Goal: Information Seeking & Learning: Learn about a topic

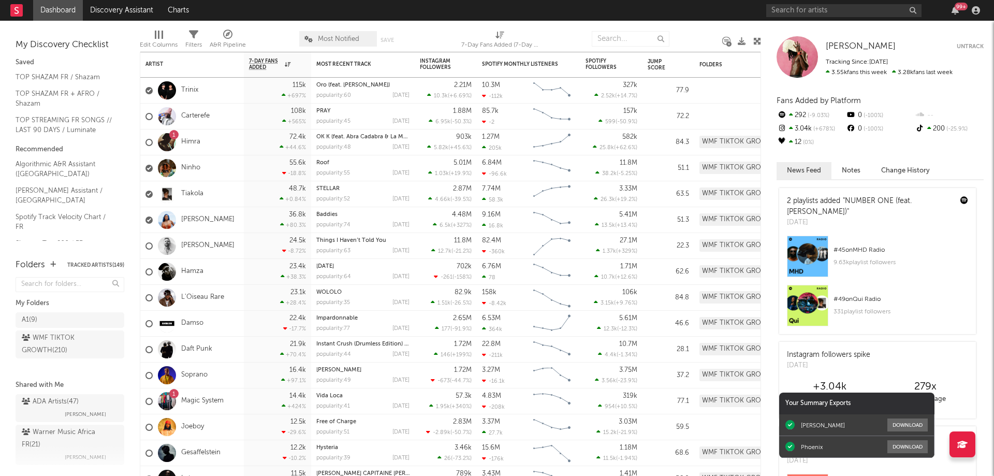
click at [956, 10] on div "99 +" at bounding box center [960, 7] width 13 height 8
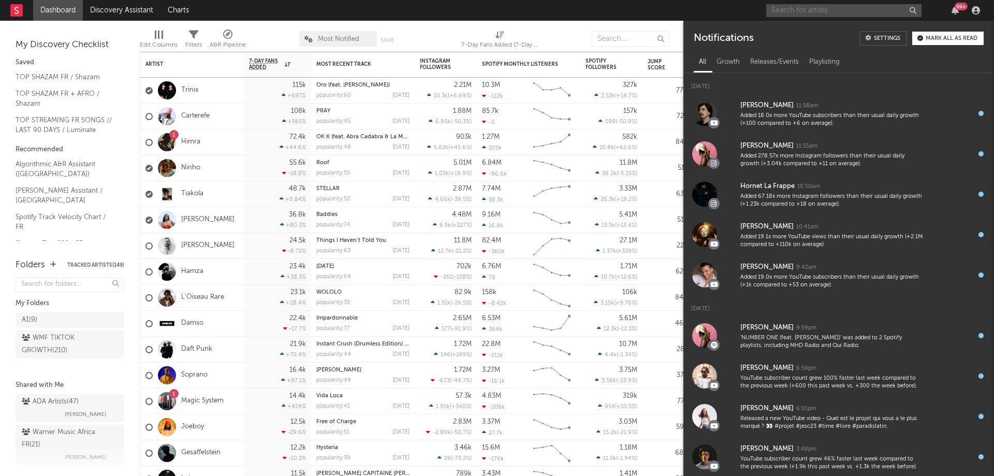
click at [809, 12] on input "text" at bounding box center [843, 10] width 155 height 13
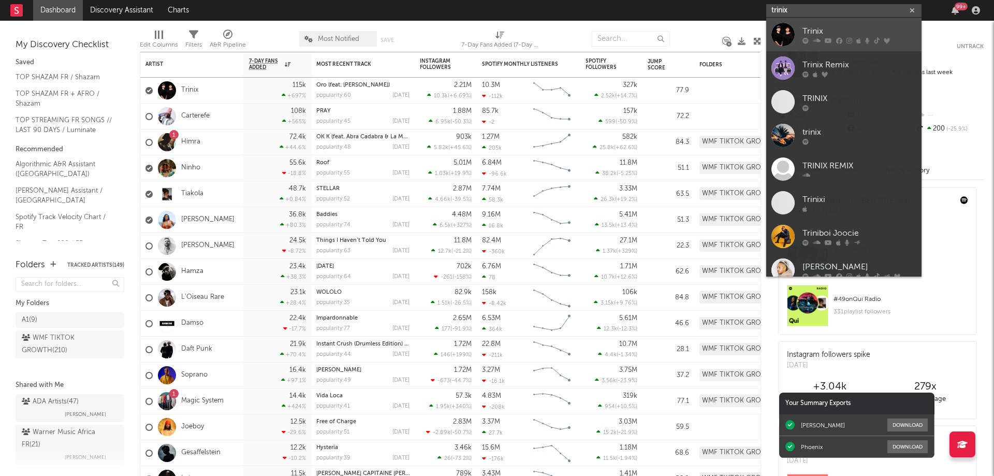
type input "trinix"
click at [840, 36] on div "Trinix" at bounding box center [859, 31] width 114 height 12
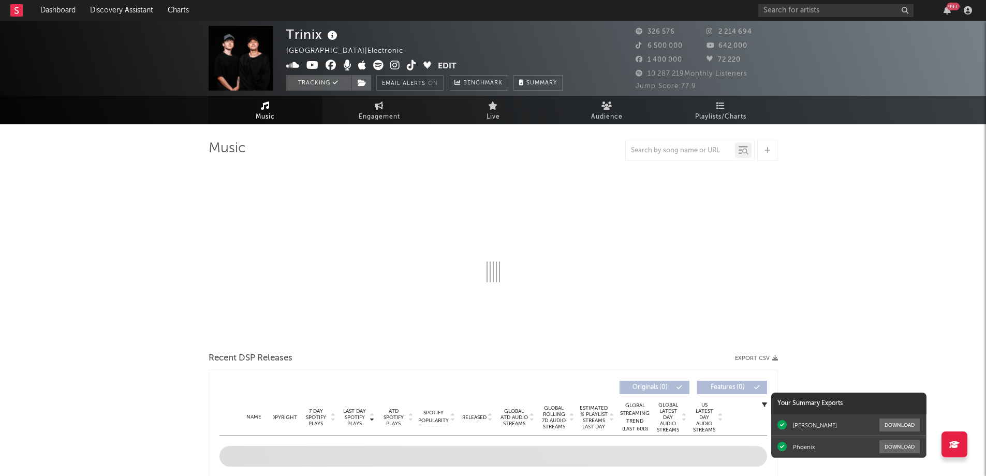
select select "6m"
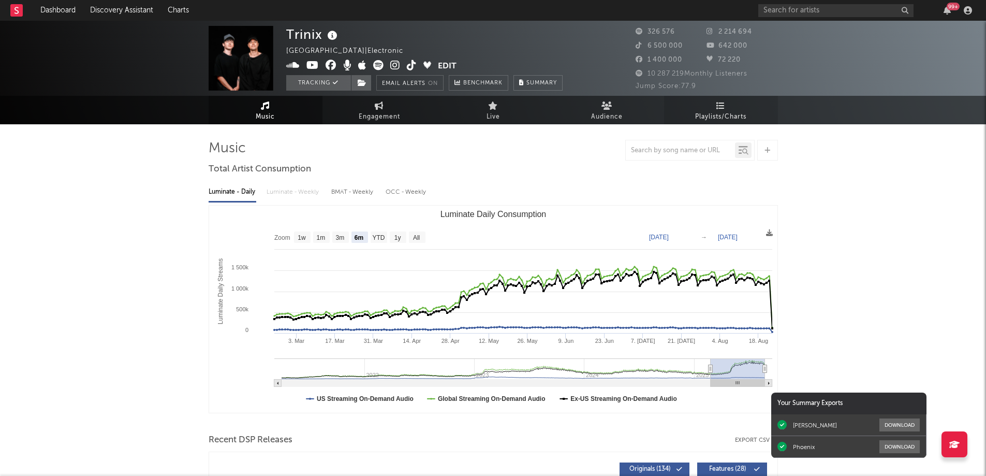
click at [724, 116] on span "Playlists/Charts" at bounding box center [720, 117] width 51 height 12
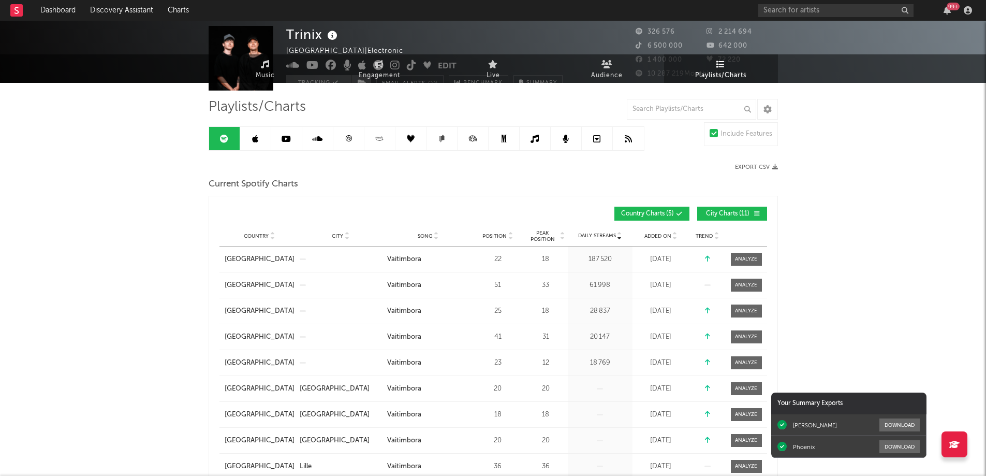
scroll to position [52, 0]
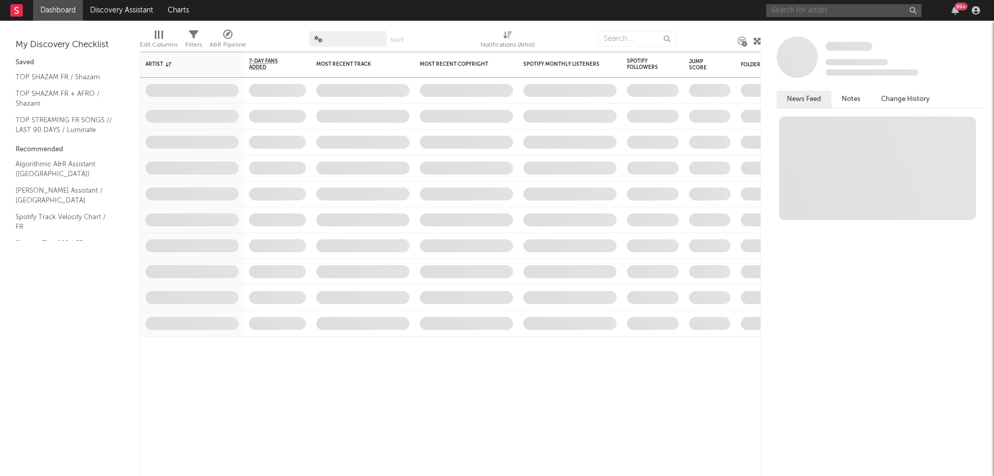
click at [823, 13] on input "text" at bounding box center [843, 10] width 155 height 13
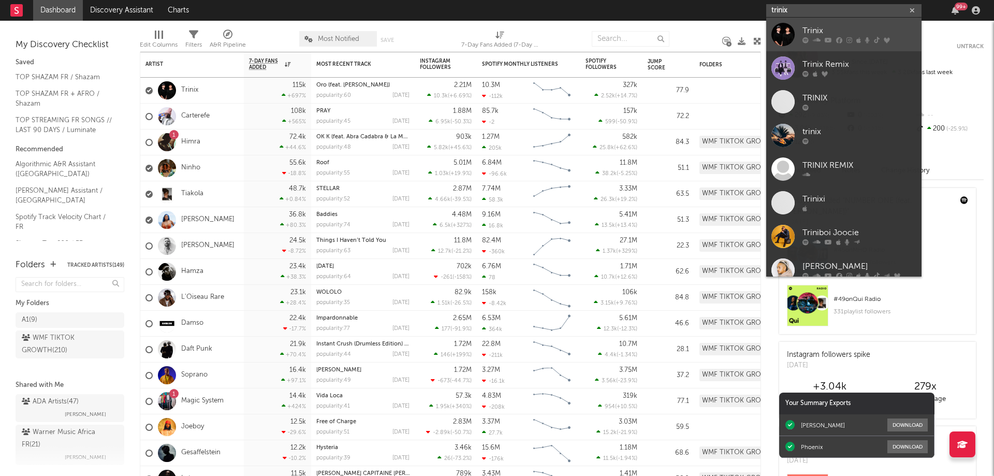
type input "trinix"
click at [834, 33] on div "Trinix" at bounding box center [859, 31] width 114 height 12
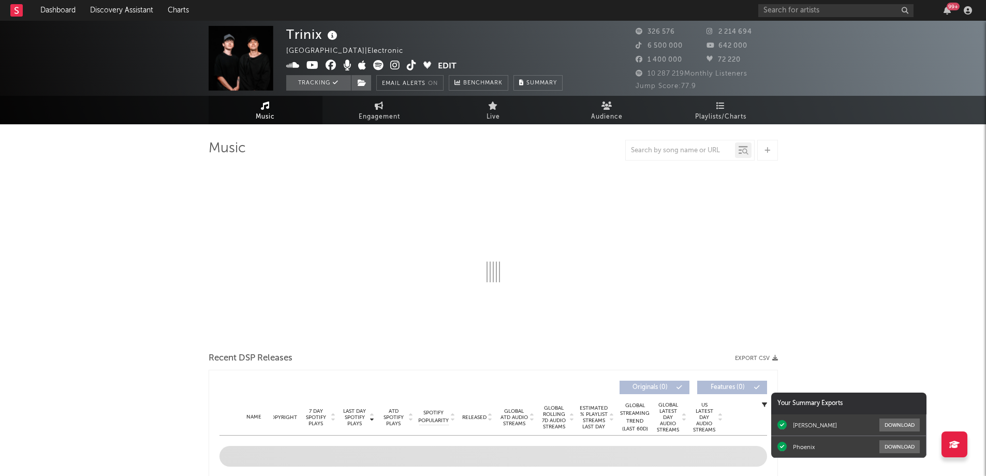
select select "6m"
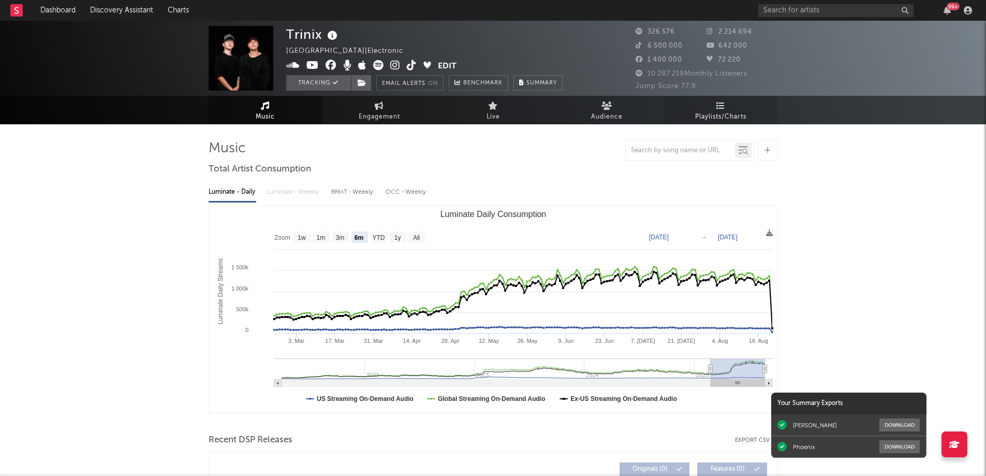
click at [720, 111] on span "Playlists/Charts" at bounding box center [720, 117] width 51 height 12
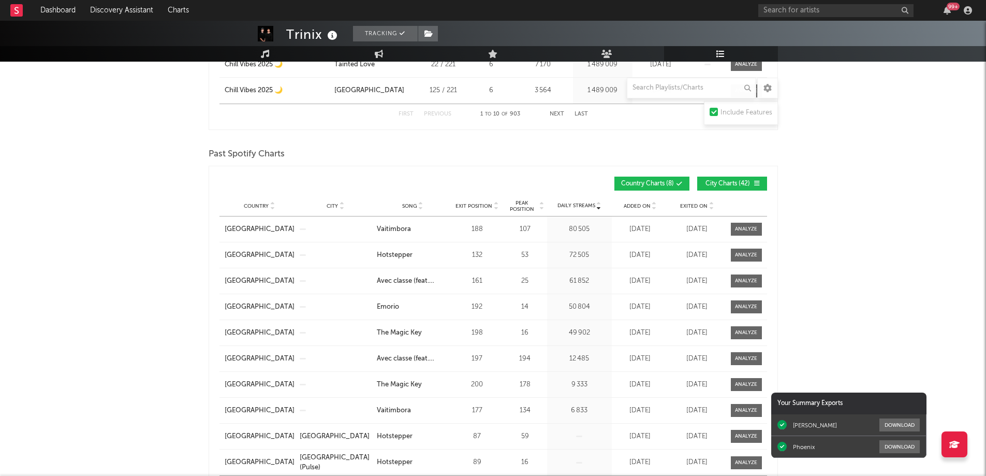
scroll to position [1087, 0]
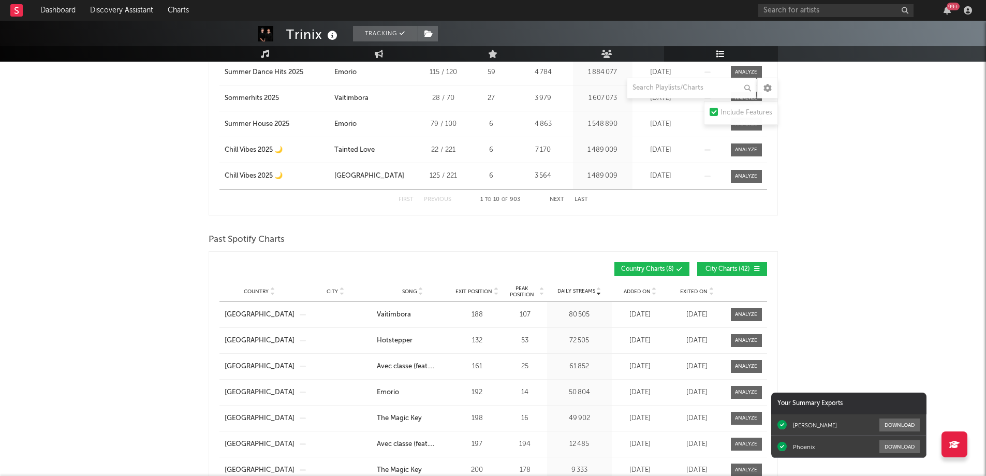
click at [733, 267] on span "City Charts ( 42 )" at bounding box center [728, 269] width 48 height 6
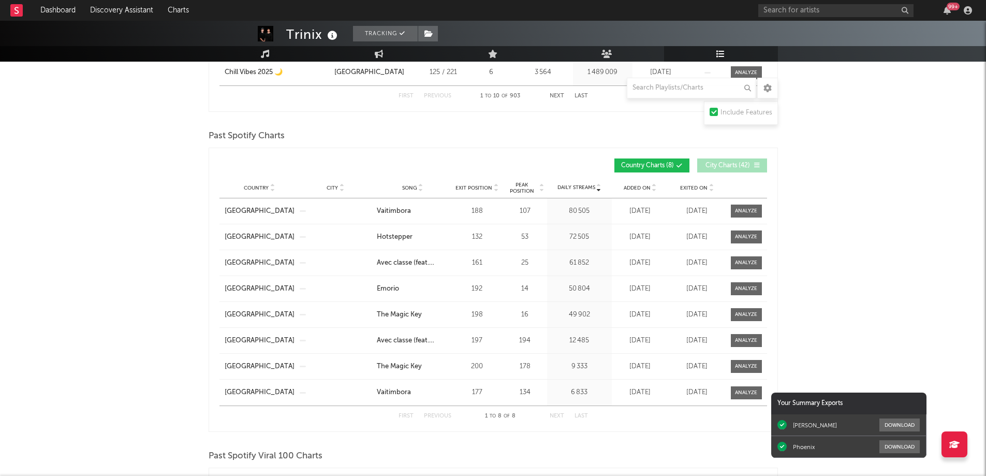
scroll to position [1139, 0]
